Goal: Transaction & Acquisition: Purchase product/service

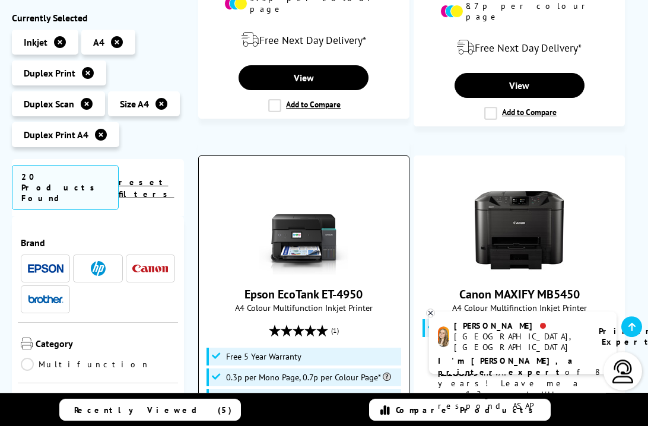
scroll to position [1627, 0]
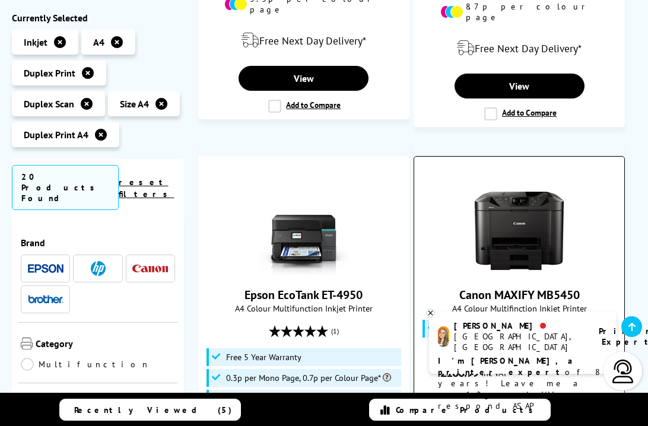
click at [476, 186] on img at bounding box center [519, 230] width 89 height 89
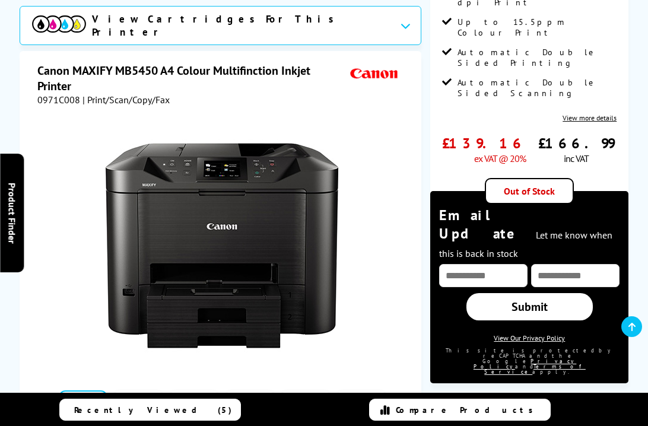
scroll to position [104, 0]
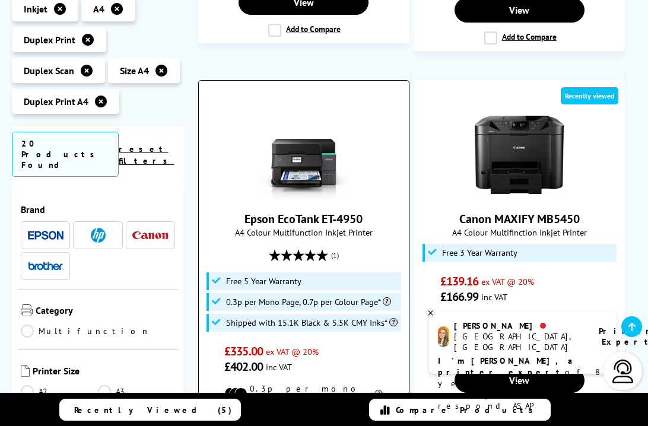
scroll to position [1651, 0]
